Goal: Transaction & Acquisition: Purchase product/service

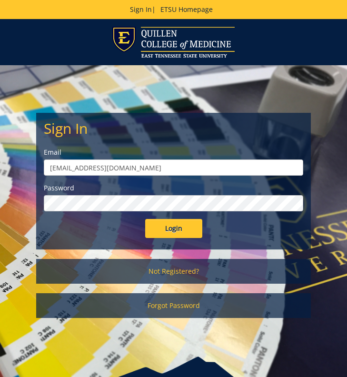
type input "reagansk@etsu.edu"
click at [168, 225] on input "Login" at bounding box center [173, 228] width 57 height 19
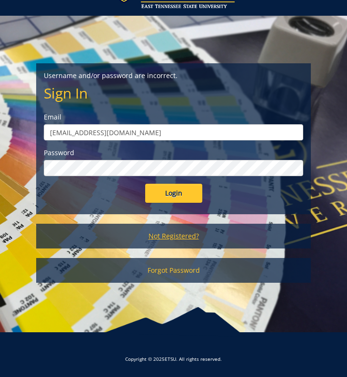
scroll to position [49, 0]
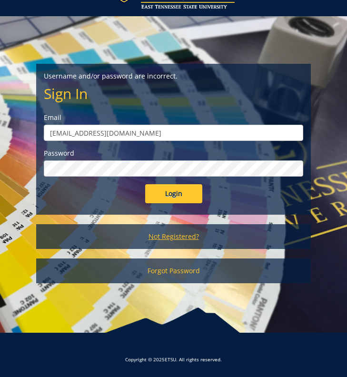
click at [200, 233] on link "Not Registered?" at bounding box center [173, 236] width 275 height 25
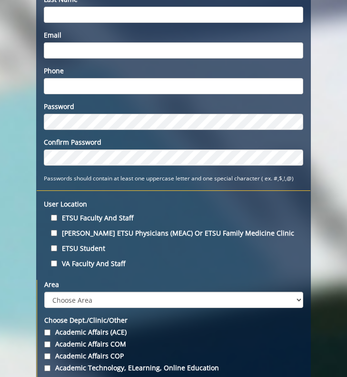
scroll to position [187, 0]
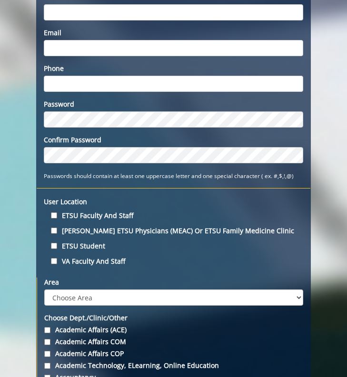
click at [54, 246] on input "ETSU Student" at bounding box center [54, 246] width 6 height 6
checkbox input "true"
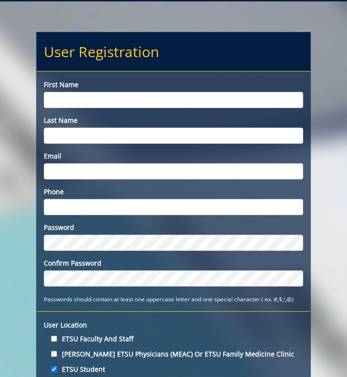
scroll to position [11, 0]
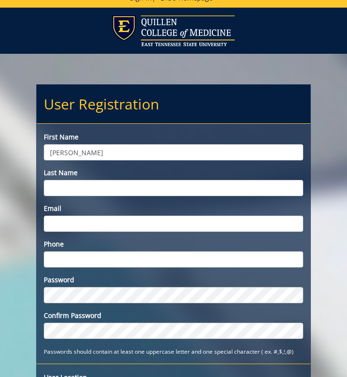
type input "Sarah"
type input "Reagan"
type input "reagansk@etsu.edu"
type input "4238058355"
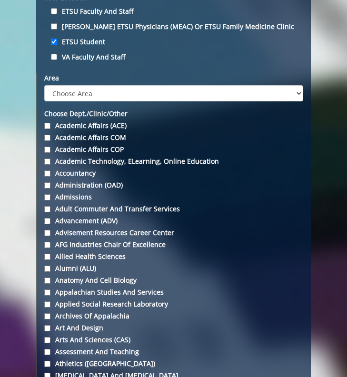
scroll to position [404, 0]
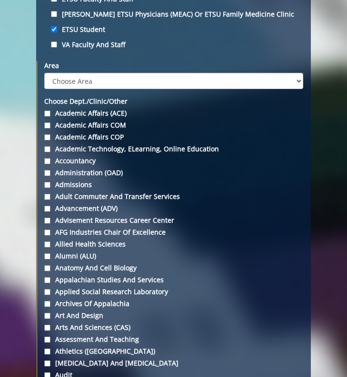
click at [46, 317] on input "Art and Design" at bounding box center [47, 316] width 6 height 6
checkbox input "true"
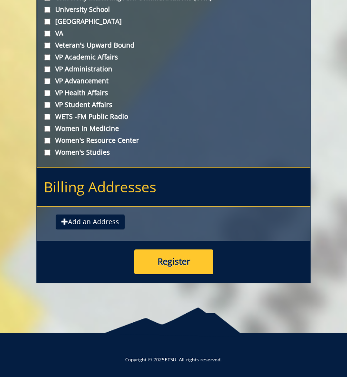
scroll to position [3702, 0]
click at [70, 223] on button "Add an Address" at bounding box center [90, 221] width 69 height 15
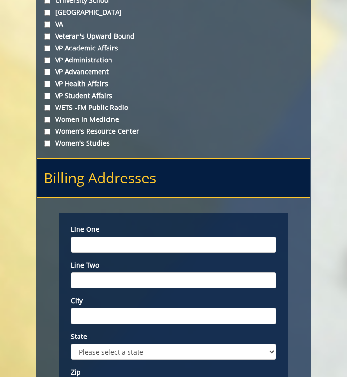
click at [152, 252] on input "Line one" at bounding box center [174, 245] width 206 height 16
type input "109 Rebel Drive"
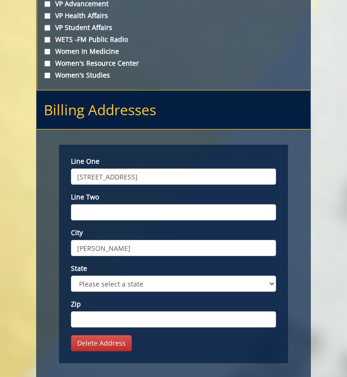
scroll to position [3787, 0]
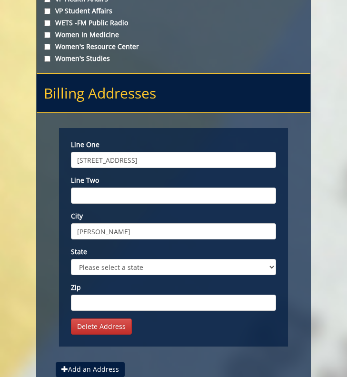
type input "Dunlap"
select select "1"
type input "37327"
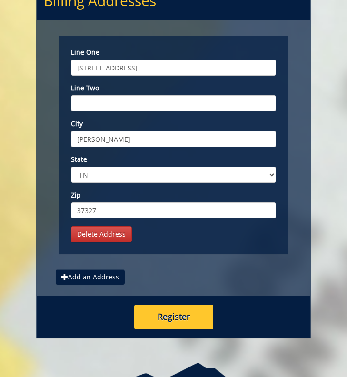
scroll to position [3884, 0]
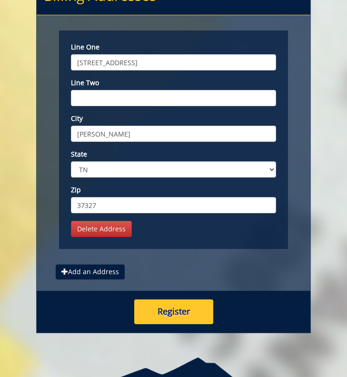
click at [176, 323] on button "Register" at bounding box center [173, 311] width 79 height 25
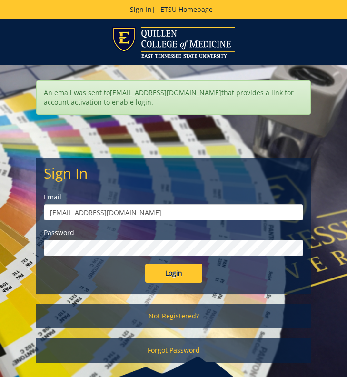
click at [188, 272] on input "Login" at bounding box center [173, 273] width 57 height 19
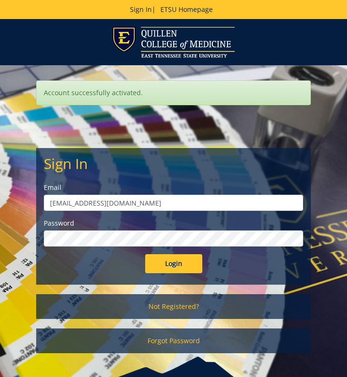
click at [162, 267] on input "Login" at bounding box center [173, 263] width 57 height 19
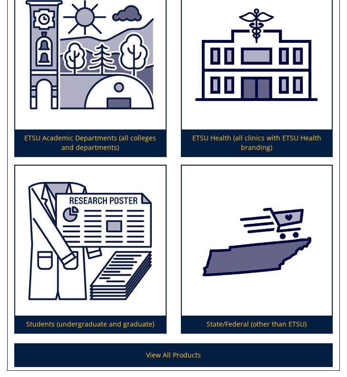
scroll to position [279, 0]
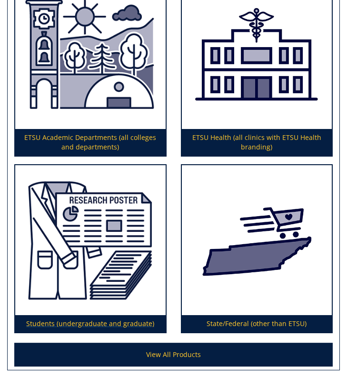
click at [115, 229] on img at bounding box center [90, 240] width 150 height 150
click at [114, 62] on img at bounding box center [90, 54] width 150 height 150
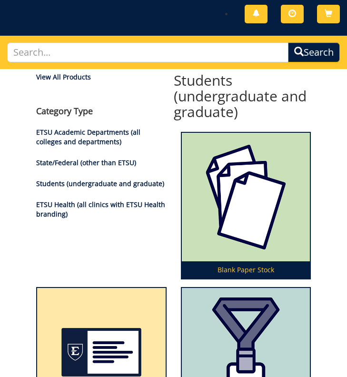
scroll to position [56, 0]
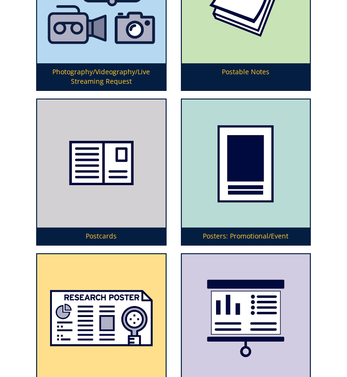
scroll to position [5522, 0]
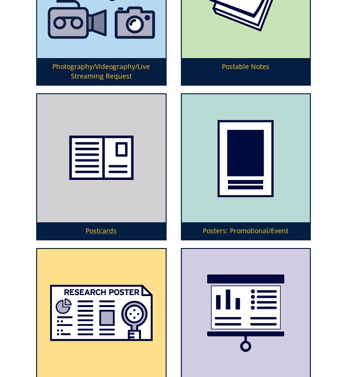
click at [149, 177] on img at bounding box center [101, 158] width 129 height 129
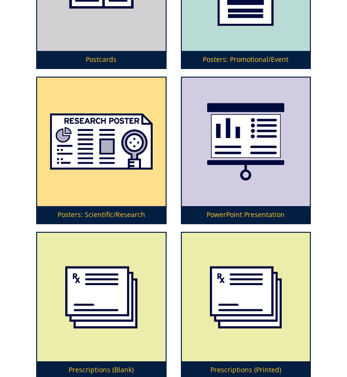
scroll to position [5694, 0]
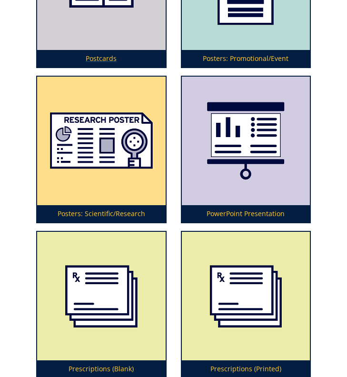
click at [123, 50] on p "Postcards" at bounding box center [101, 58] width 129 height 17
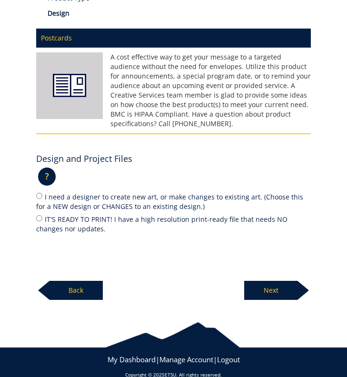
scroll to position [211, 0]
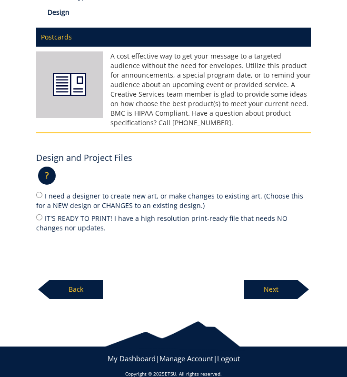
drag, startPoint x: 339, startPoint y: 70, endPoint x: 293, endPoint y: 136, distance: 81.1
click at [293, 136] on div "Postcards A cost effective way to get your message to a targeted audience witho…" at bounding box center [173, 160] width 289 height 277
click at [73, 190] on label "I need a designer to create new art, or make changes to existing art. (Choose t…" at bounding box center [173, 200] width 275 height 20
click at [42, 192] on input "I need a designer to create new art, or make changes to existing art. (Choose t…" at bounding box center [39, 195] width 6 height 6
radio input "true"
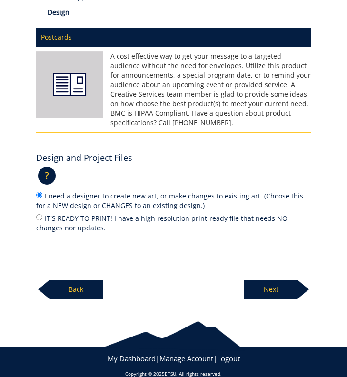
click at [280, 280] on p "Next" at bounding box center [270, 289] width 53 height 19
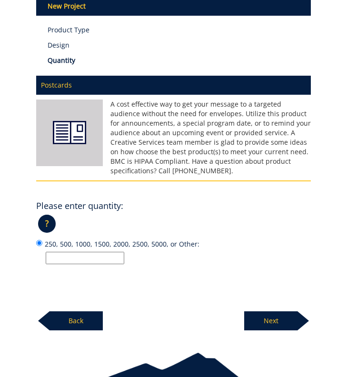
scroll to position [178, 0]
click at [92, 252] on input "250, 500, 1000, 1500, 2000, 2500, 5000, or Other:" at bounding box center [85, 258] width 79 height 12
type input "250"
click at [193, 271] on div "Postcards A cost effective way to get your message to a targeted audience witho…" at bounding box center [173, 200] width 289 height 260
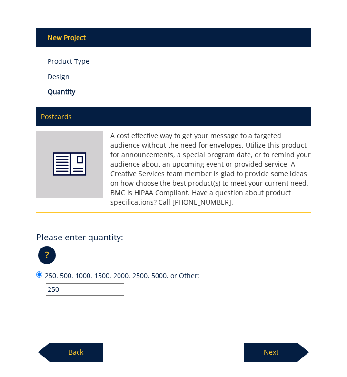
scroll to position [132, 0]
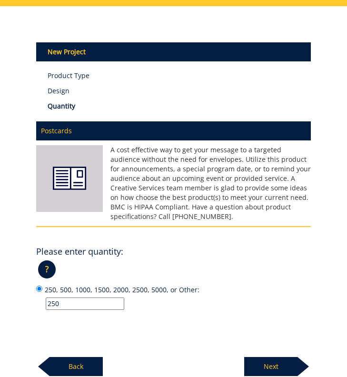
click at [287, 357] on p "Next" at bounding box center [270, 366] width 53 height 19
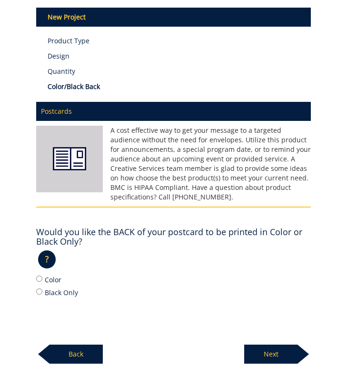
scroll to position [183, 0]
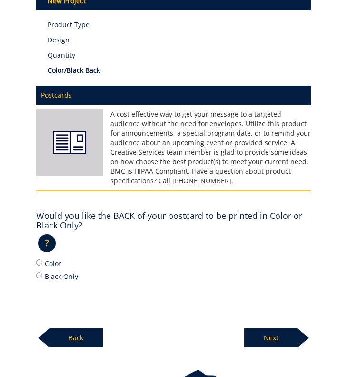
click at [49, 258] on label "Color" at bounding box center [173, 263] width 275 height 10
click at [42, 259] on input "Color" at bounding box center [39, 262] width 6 height 6
radio input "true"
click at [287, 329] on p "Next" at bounding box center [270, 338] width 53 height 19
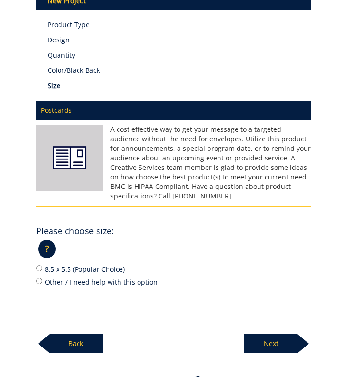
click at [108, 264] on label "8.5 x 5.5 (Popular Choice)" at bounding box center [173, 269] width 275 height 10
click at [42, 265] on input "8.5 x 5.5 (Popular Choice)" at bounding box center [39, 268] width 6 height 6
radio input "true"
click at [287, 334] on p "Next" at bounding box center [270, 343] width 53 height 19
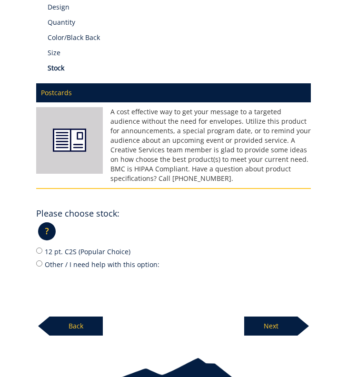
scroll to position [217, 0]
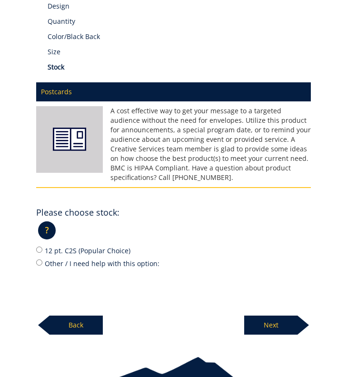
click at [39, 247] on input "12 pt. C2S (Popular Choice)" at bounding box center [39, 250] width 6 height 6
radio input "true"
click at [290, 316] on p "Next" at bounding box center [270, 325] width 53 height 19
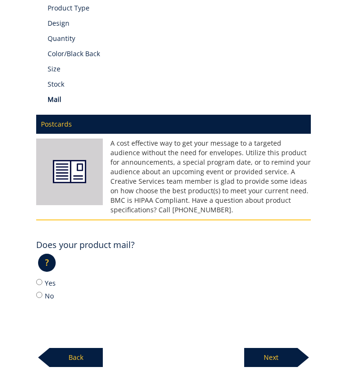
scroll to position [198, 0]
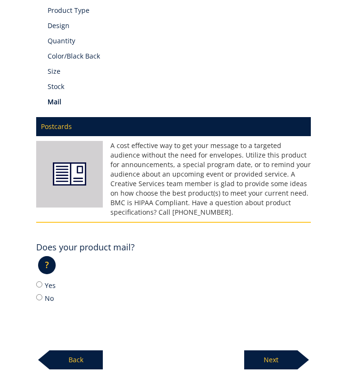
click at [51, 293] on label "No" at bounding box center [173, 298] width 275 height 10
click at [42, 294] on input "No" at bounding box center [39, 297] width 6 height 6
radio input "true"
click at [266, 350] on p "Next" at bounding box center [270, 359] width 53 height 19
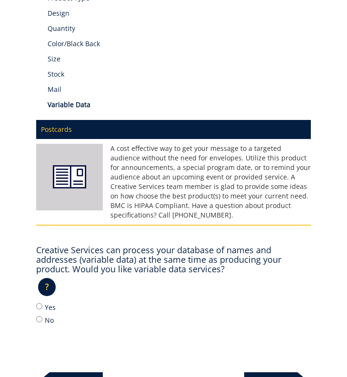
scroll to position [208, 0]
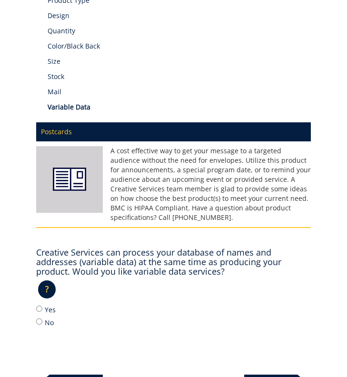
click at [48, 317] on label "No" at bounding box center [173, 322] width 275 height 10
click at [42, 319] on input "No" at bounding box center [39, 322] width 6 height 6
radio input "true"
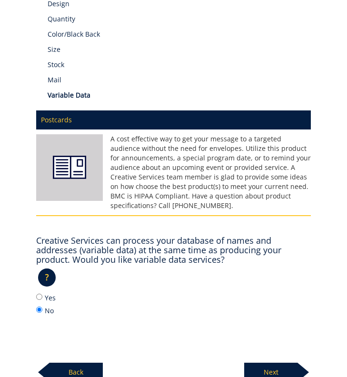
scroll to position [226, 0]
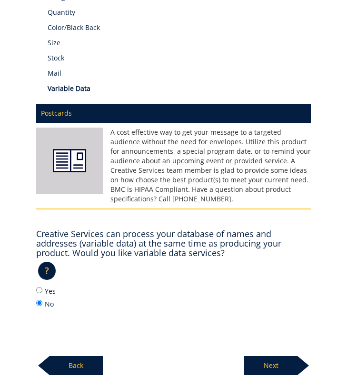
click at [278, 356] on p "Next" at bounding box center [270, 365] width 53 height 19
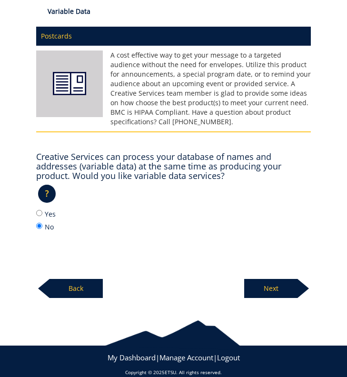
scroll to position [303, 0]
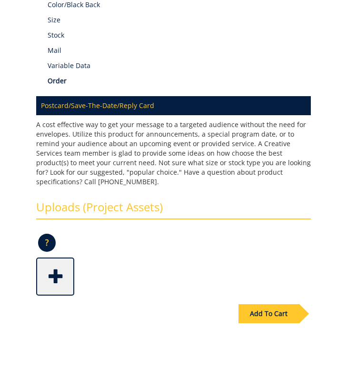
scroll to position [250, 0]
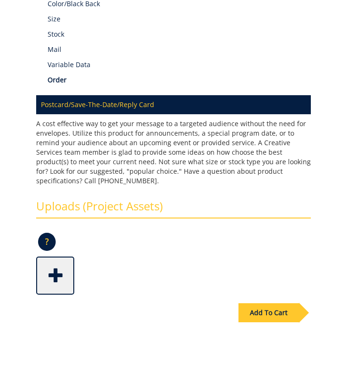
click at [57, 270] on span at bounding box center [56, 274] width 38 height 33
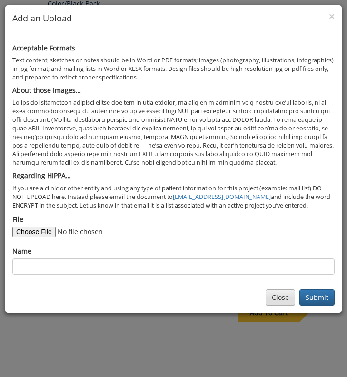
click at [273, 290] on button "Close" at bounding box center [281, 297] width 30 height 16
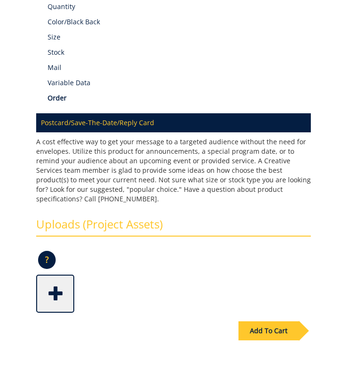
scroll to position [234, 0]
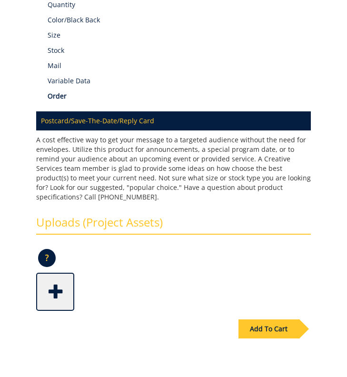
click at [283, 326] on div "Add To Cart" at bounding box center [269, 328] width 60 height 19
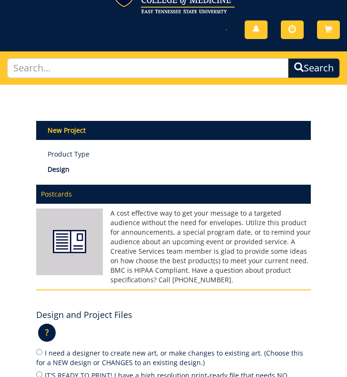
scroll to position [125, 0]
